Goal: Information Seeking & Learning: Understand process/instructions

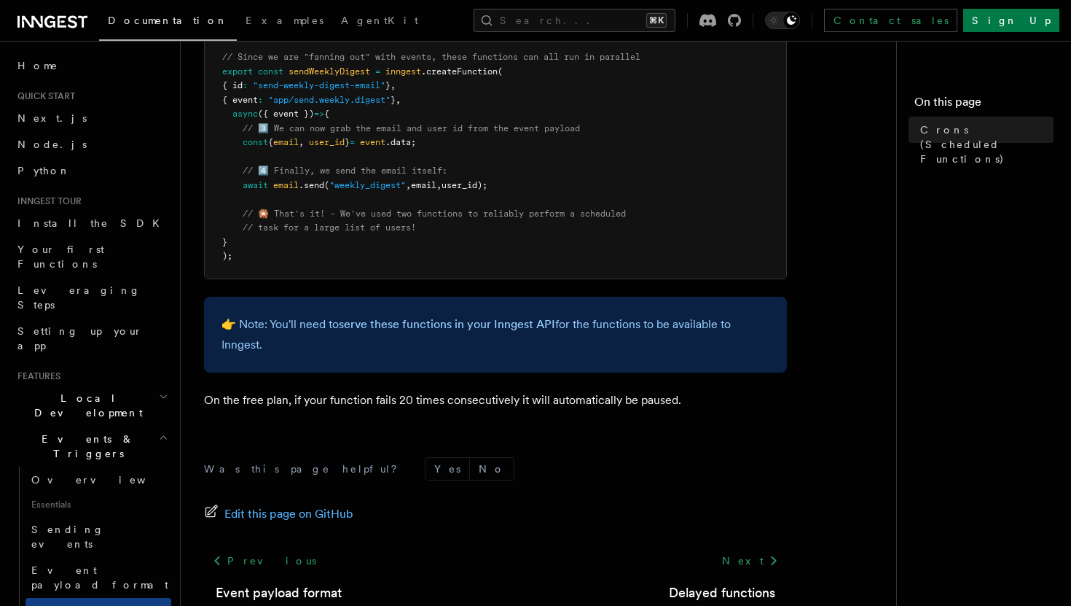
click at [118, 15] on span "Documentation" at bounding box center [168, 21] width 120 height 12
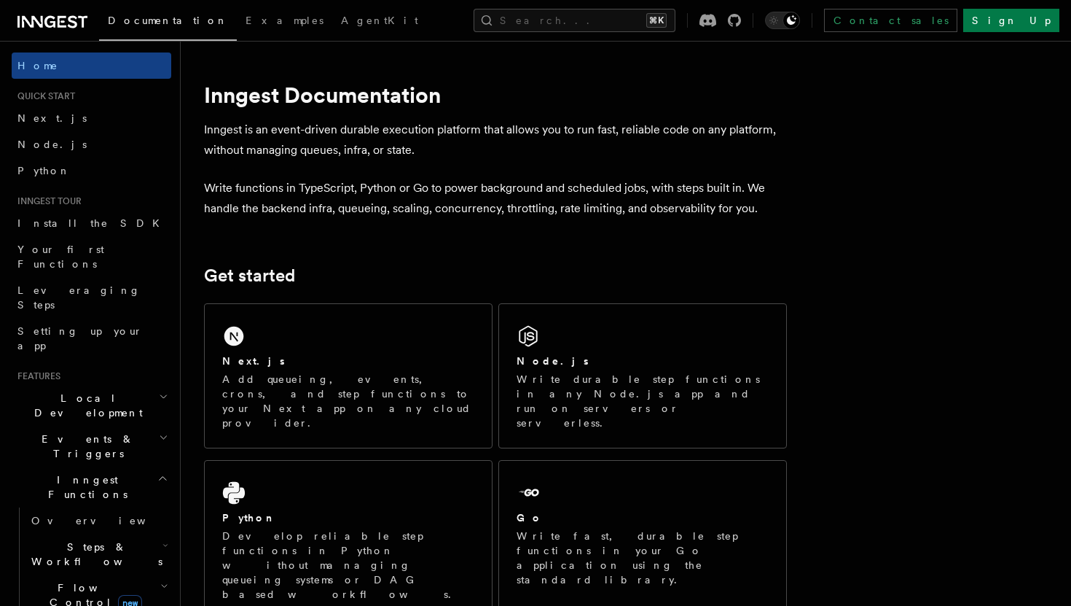
click at [157, 472] on icon "button" at bounding box center [162, 478] width 11 height 12
click at [165, 391] on icon "button" at bounding box center [163, 397] width 9 height 12
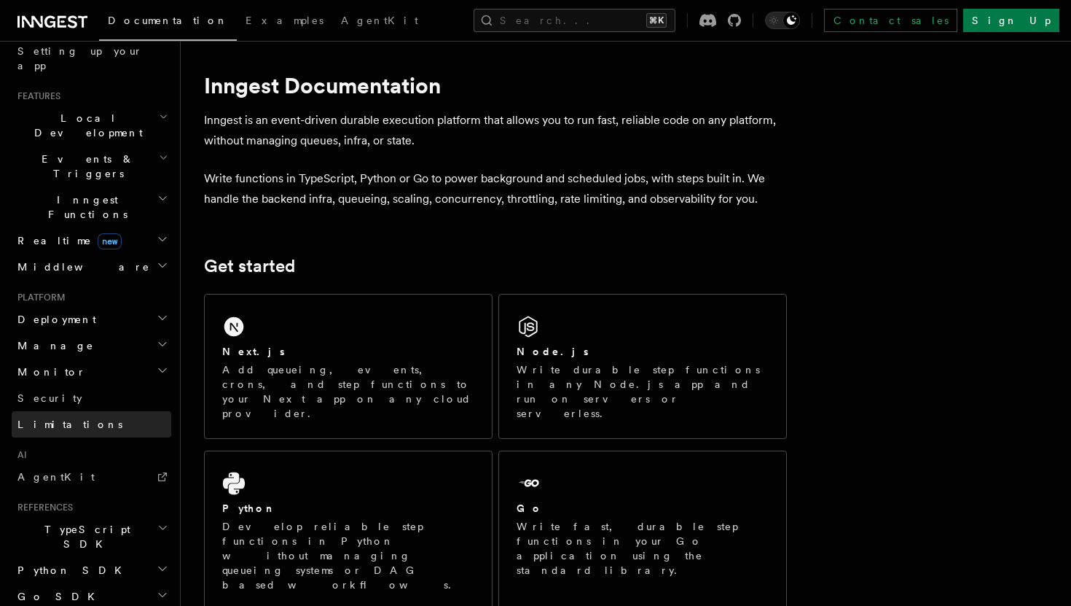
scroll to position [259, 0]
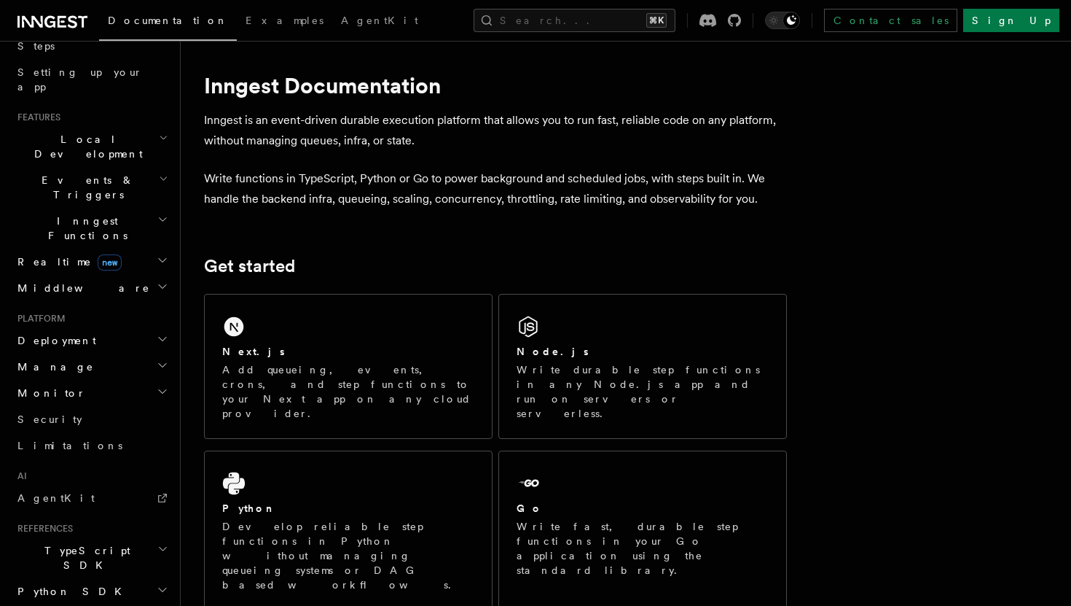
click at [89, 327] on h2 "Deployment" at bounding box center [92, 340] width 160 height 26
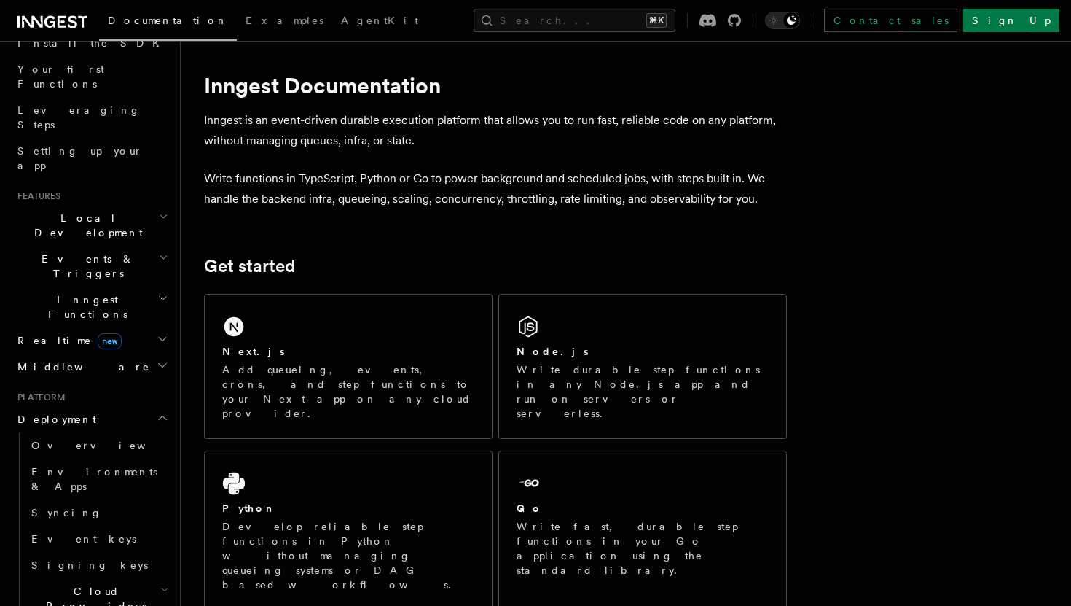
scroll to position [178, 0]
click at [160, 335] on icon "button" at bounding box center [163, 341] width 12 height 12
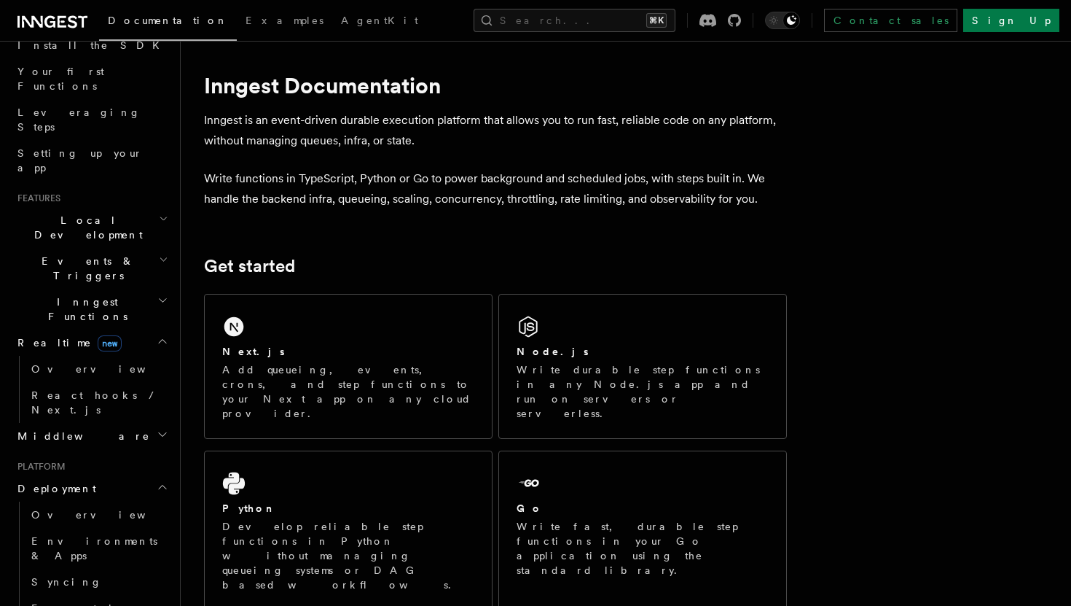
click at [157, 294] on icon "button" at bounding box center [162, 300] width 11 height 12
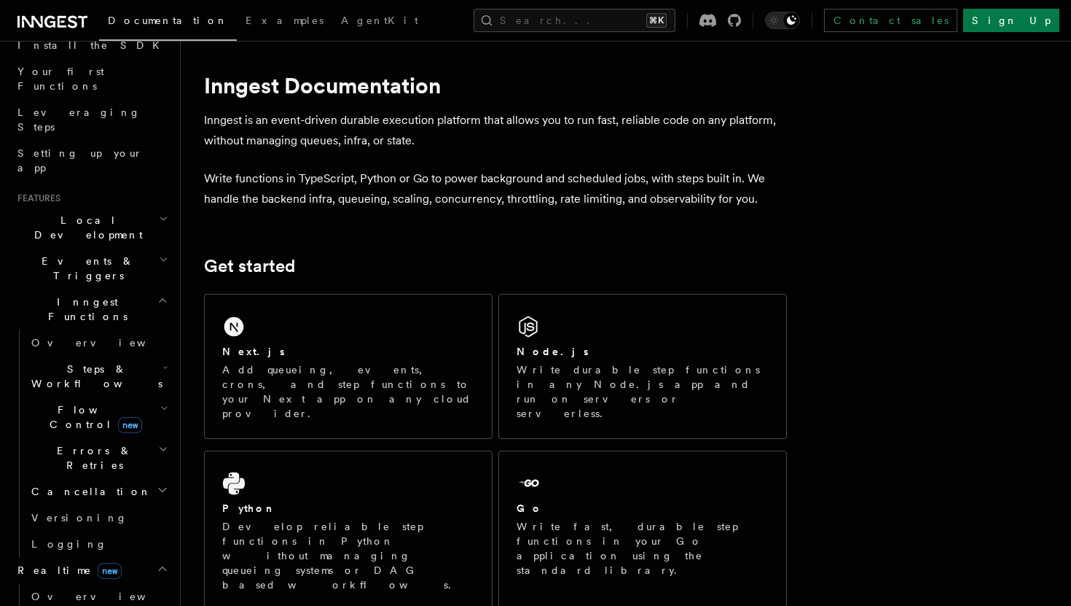
click at [159, 254] on icon "button" at bounding box center [163, 260] width 9 height 12
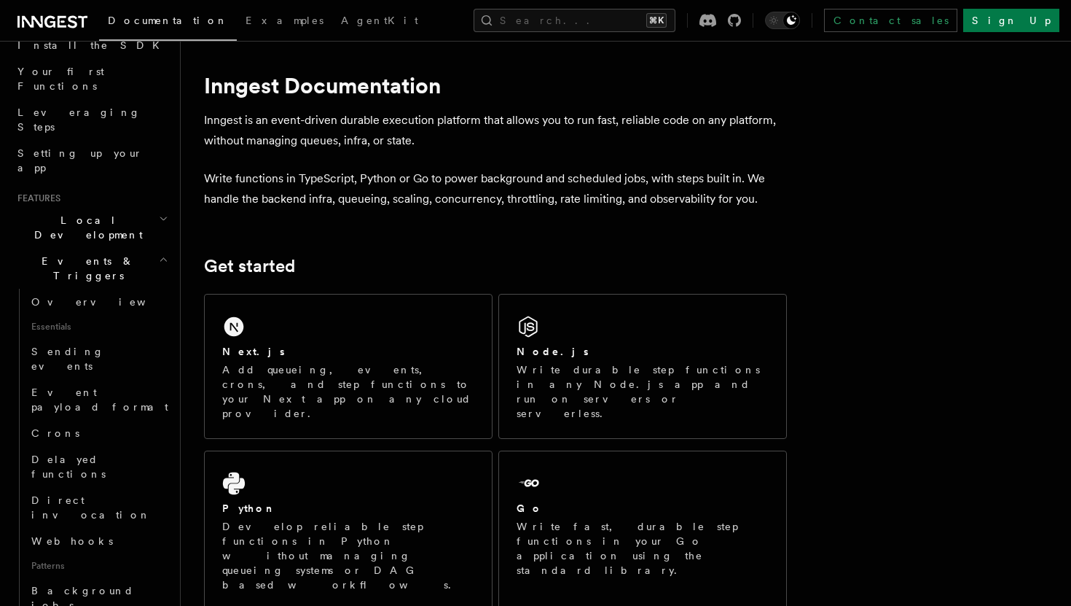
click at [125, 207] on h2 "Local Development" at bounding box center [92, 227] width 160 height 41
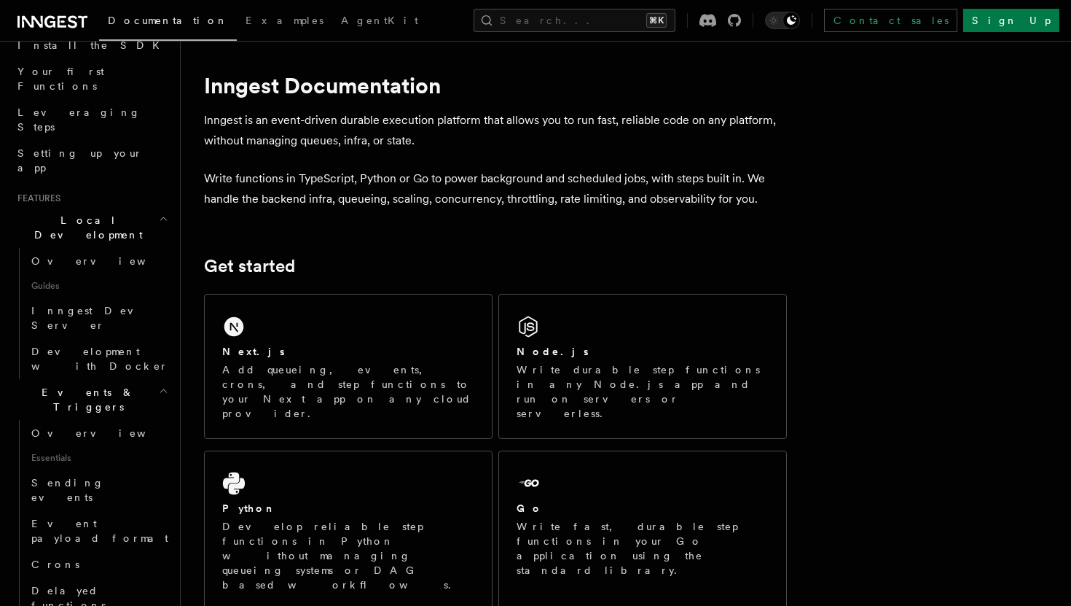
scroll to position [0, 0]
